Goal: Task Accomplishment & Management: Use online tool/utility

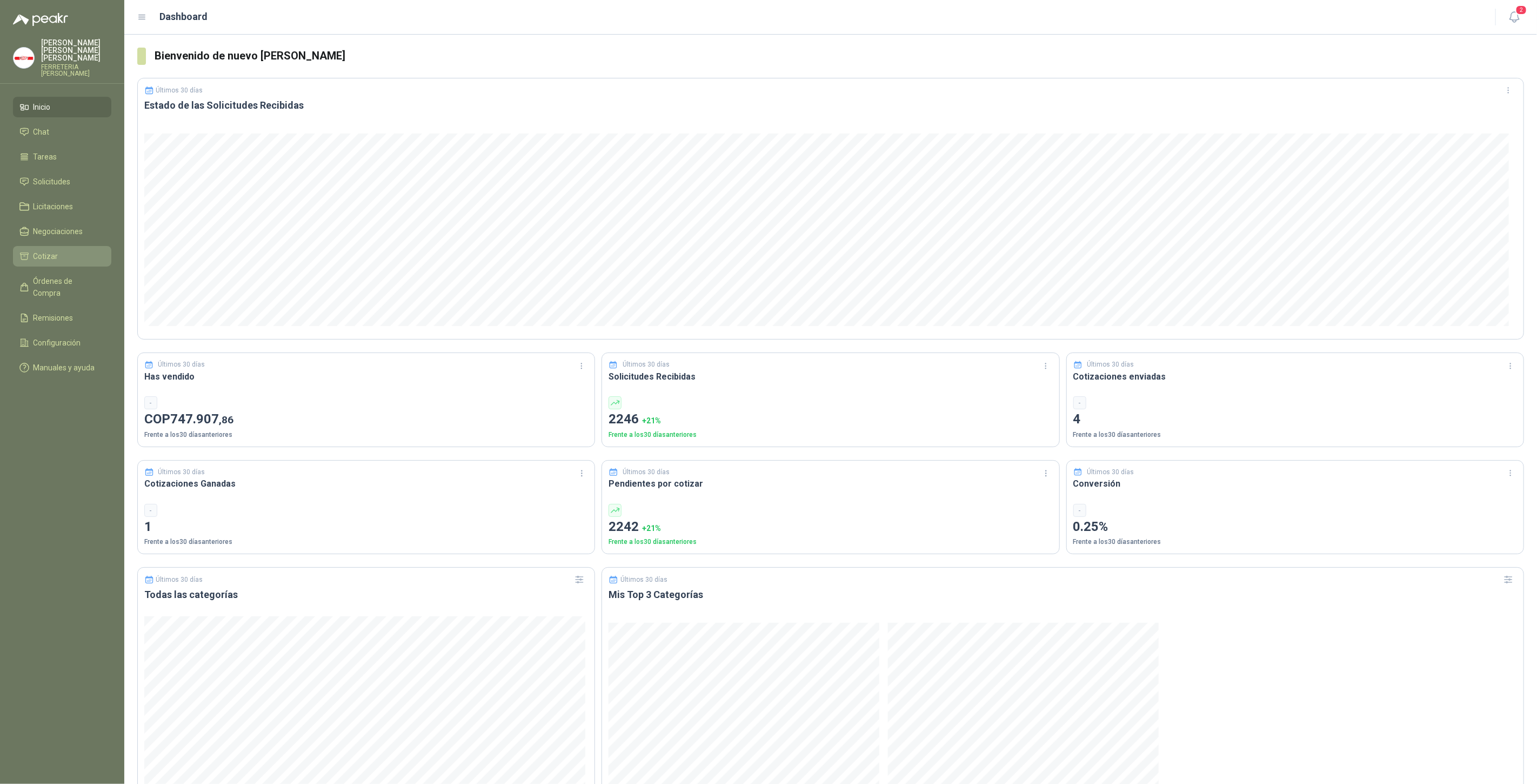
click at [68, 250] on li "Cotizar" at bounding box center [63, 255] width 86 height 12
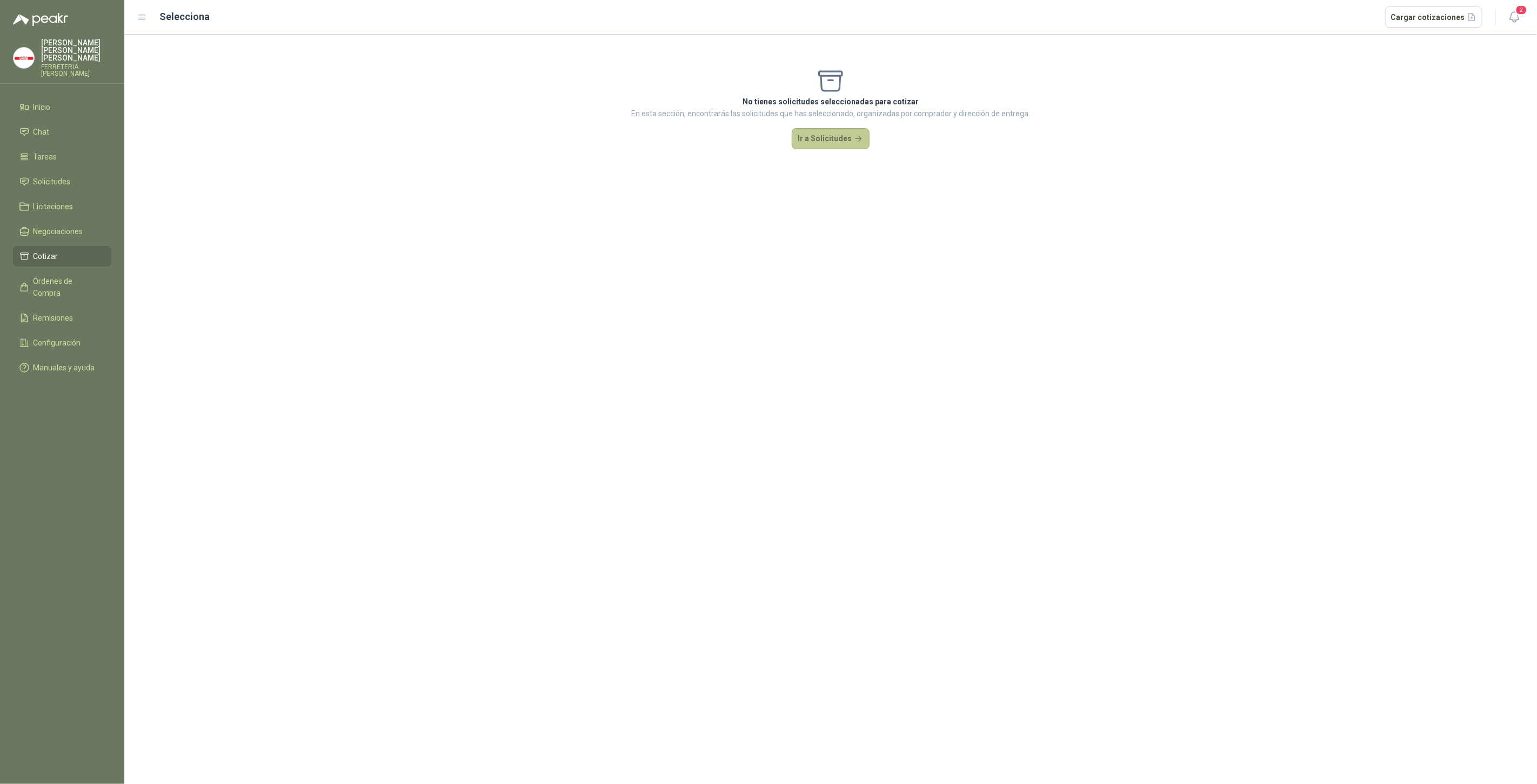
click at [813, 142] on button "Ir a Solicitudes" at bounding box center [831, 138] width 78 height 21
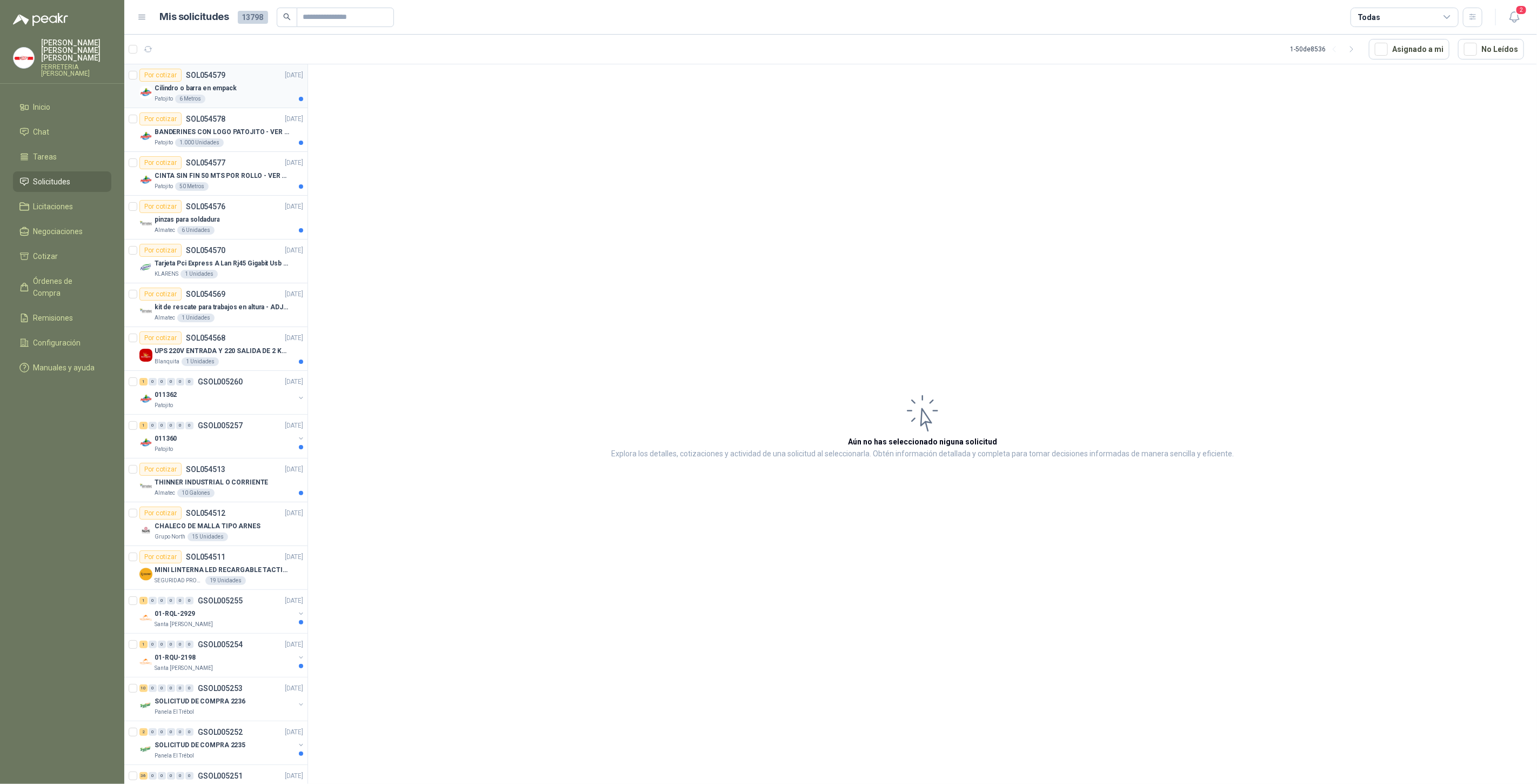
click at [213, 91] on p "Cilindro o barra en empack" at bounding box center [196, 88] width 82 height 11
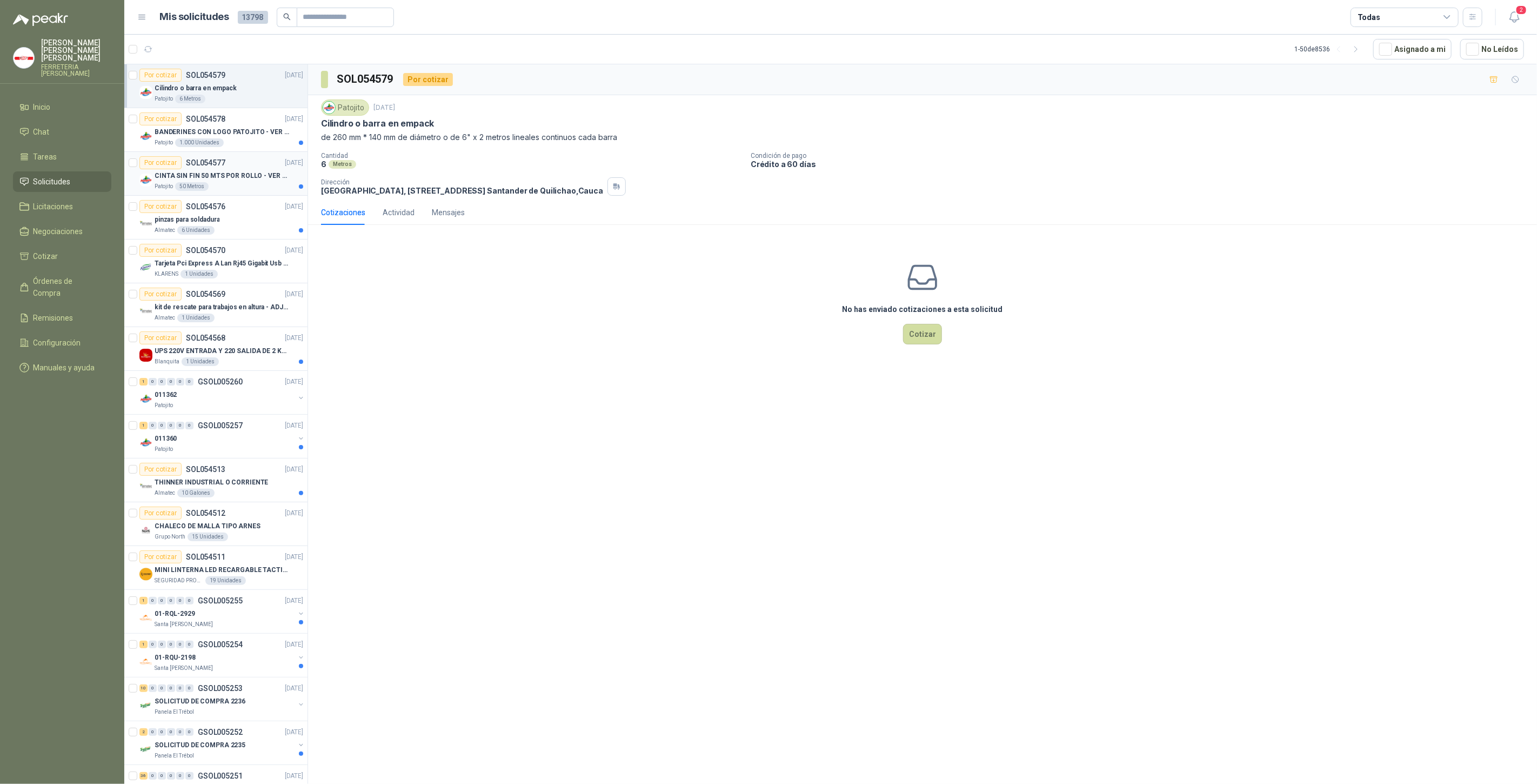
click at [247, 168] on div "Por cotizar SOL054577 02/09/25" at bounding box center [221, 163] width 163 height 13
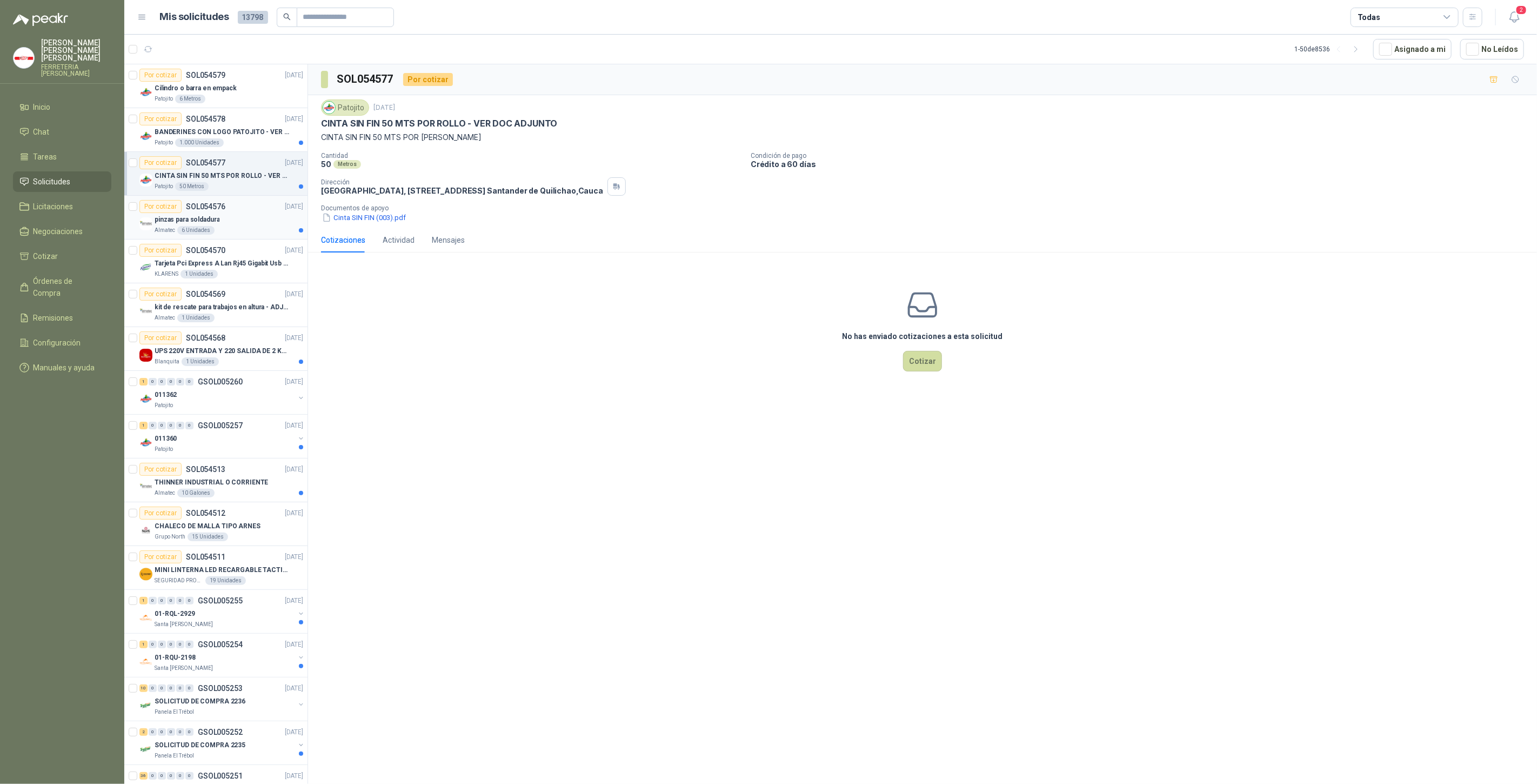
click at [240, 216] on div "pinzas para soldadura" at bounding box center [229, 219] width 148 height 13
click at [355, 213] on button "WhatsApp Image 2025-09-02 at 11.28.05 AM.jpeg" at bounding box center [395, 217] width 146 height 12
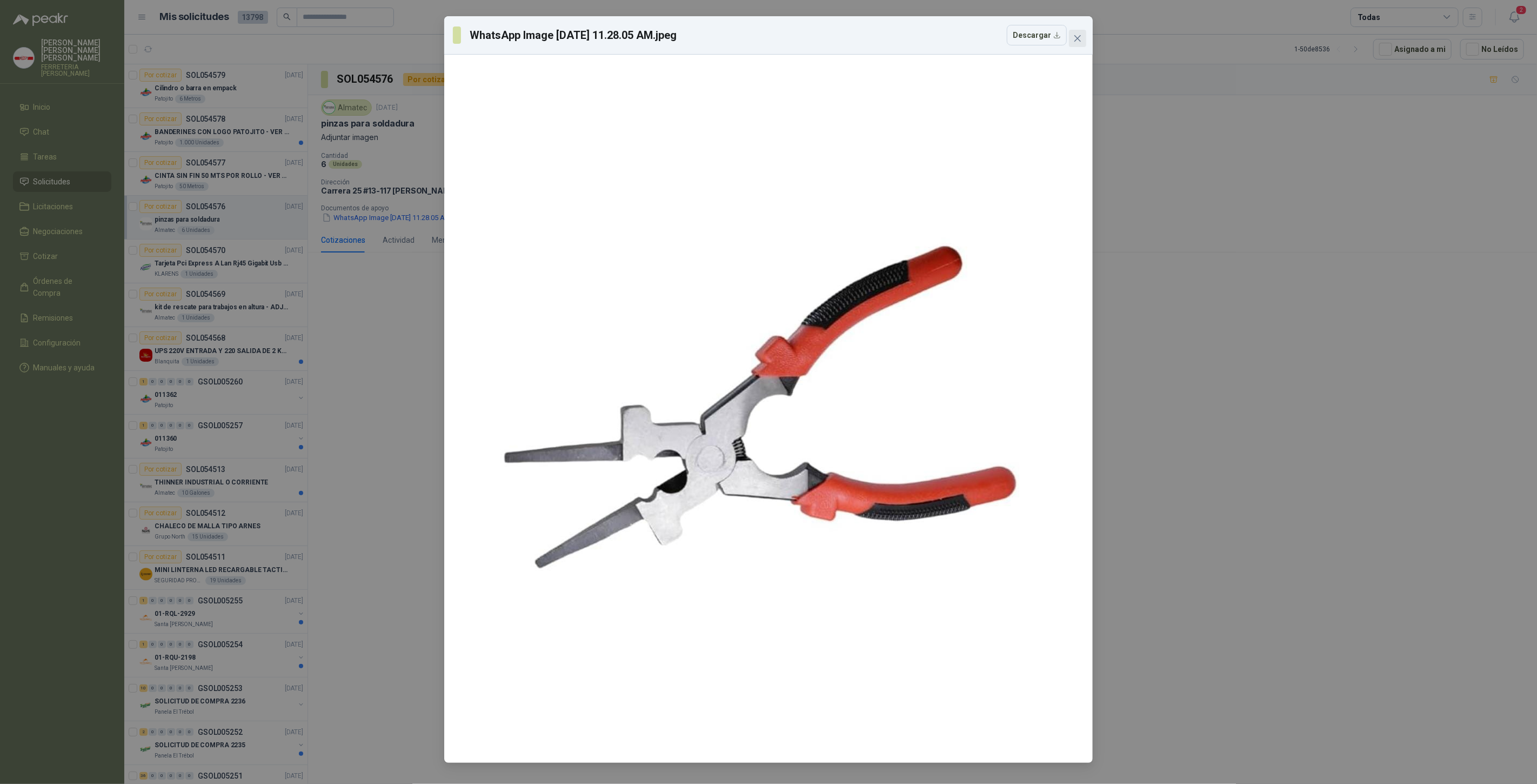
click at [1073, 37] on icon "close" at bounding box center [1078, 38] width 9 height 9
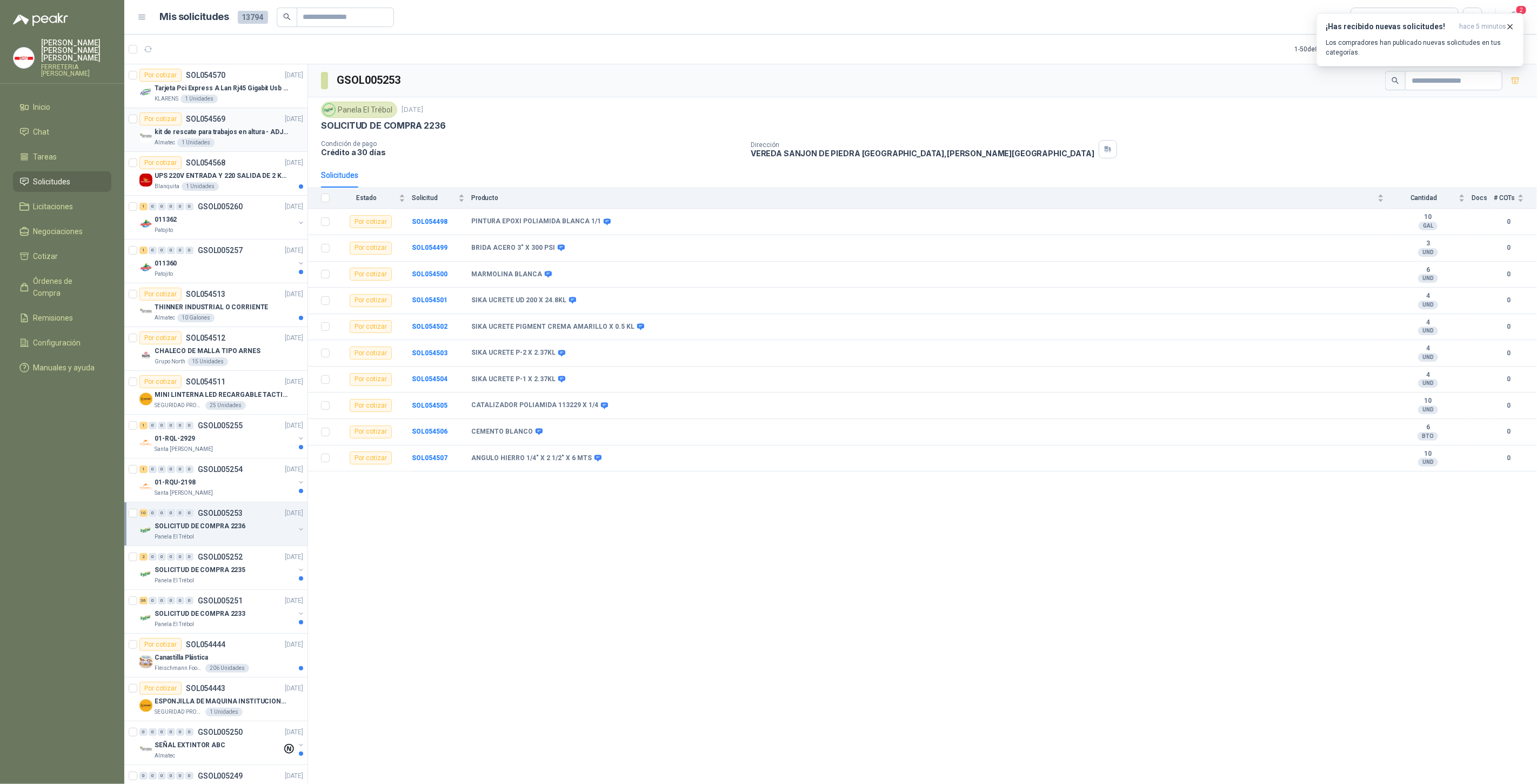
click at [231, 128] on p "kit de rescate para trabajos en altura - ADJUNTAR FICHA TECNICA" at bounding box center [221, 132] width 135 height 11
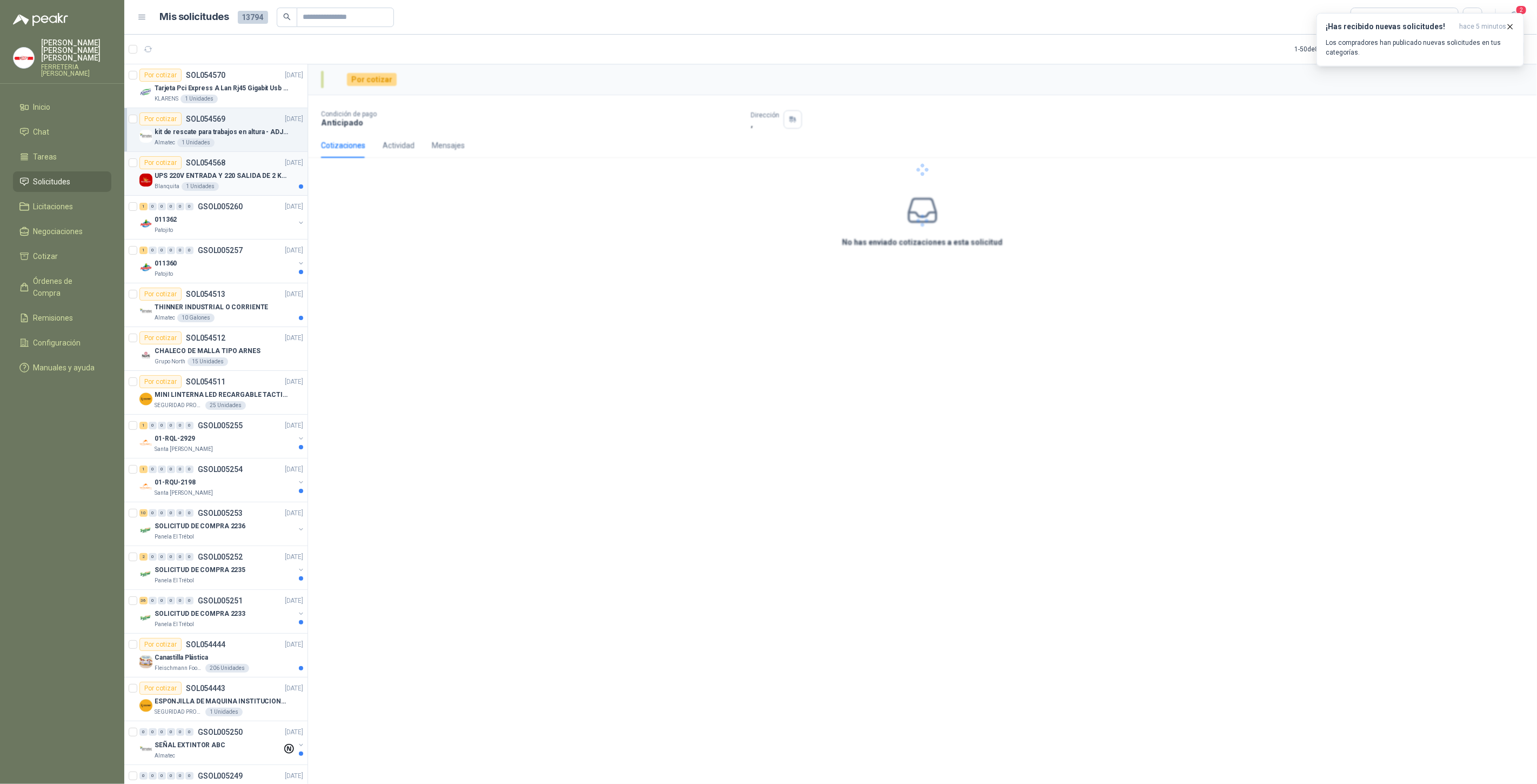
click at [255, 183] on div "Blanquita 1 Unidades" at bounding box center [229, 187] width 148 height 9
